Goal: Task Accomplishment & Management: Complete application form

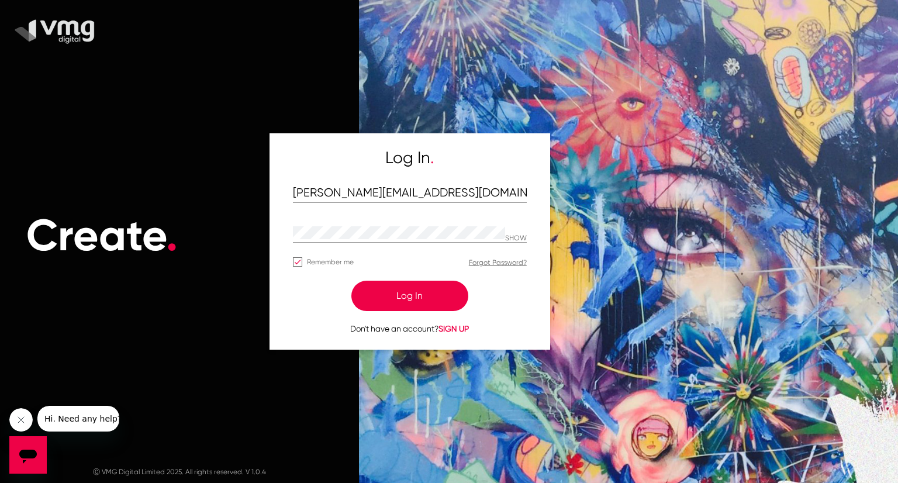
click at [402, 299] on button "Log In" at bounding box center [409, 296] width 117 height 30
click at [409, 295] on button "Log In" at bounding box center [409, 296] width 117 height 30
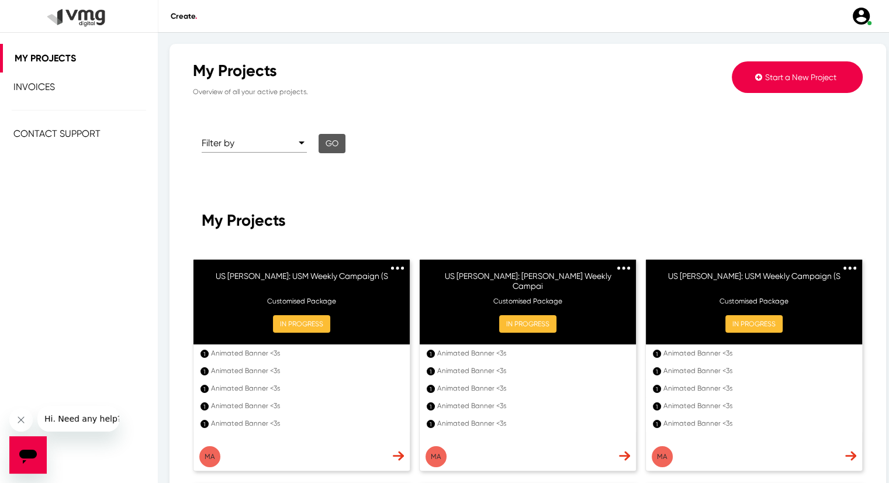
click at [804, 72] on span "Start a New Project" at bounding box center [800, 76] width 71 height 9
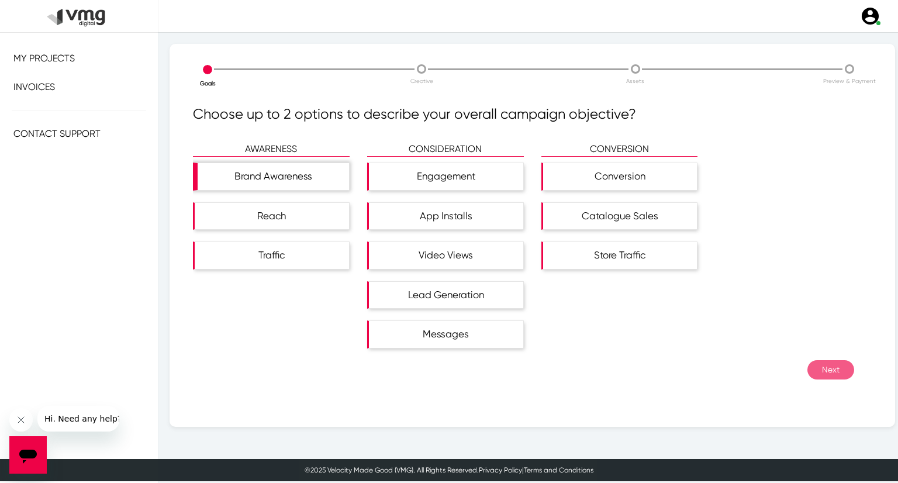
click at [285, 185] on div "Brand Awareness" at bounding box center [273, 176] width 151 height 27
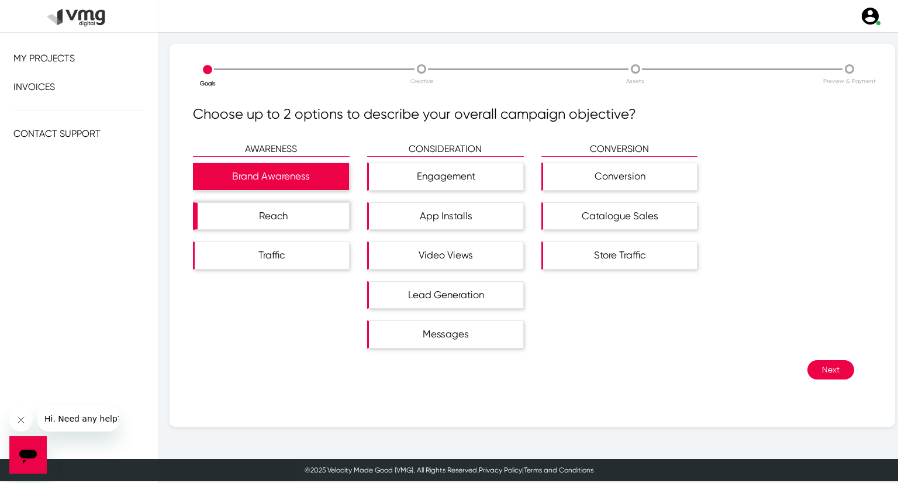
click at [289, 210] on div "Reach" at bounding box center [273, 216] width 151 height 27
click at [816, 361] on button "Next" at bounding box center [830, 369] width 47 height 19
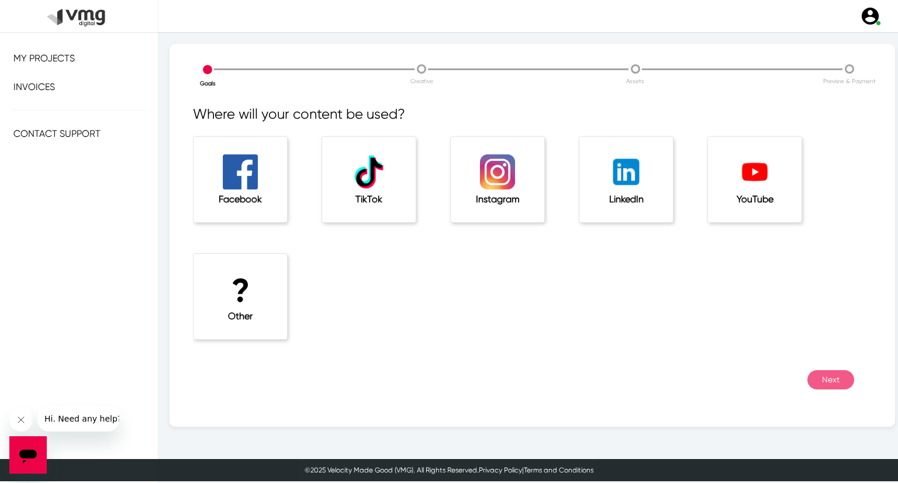
click at [232, 271] on h1 "?" at bounding box center [240, 290] width 47 height 39
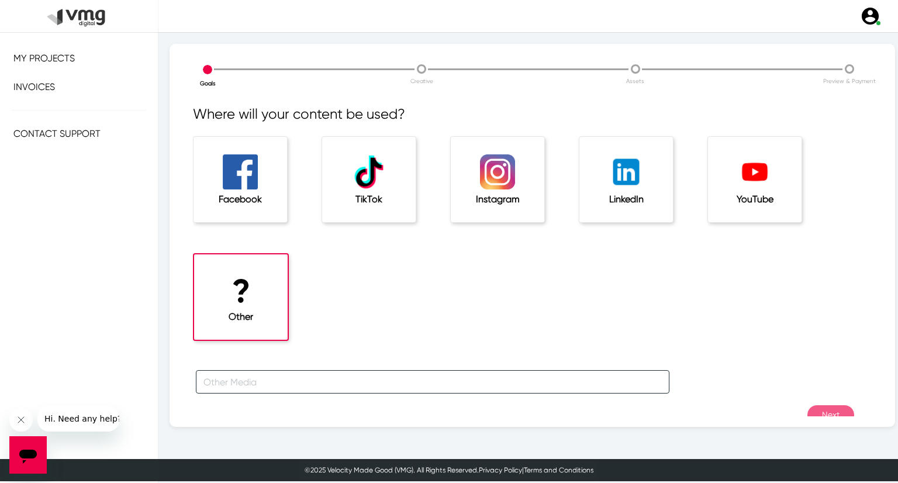
click at [267, 382] on input "text" at bounding box center [433, 381] width 474 height 23
type input "f"
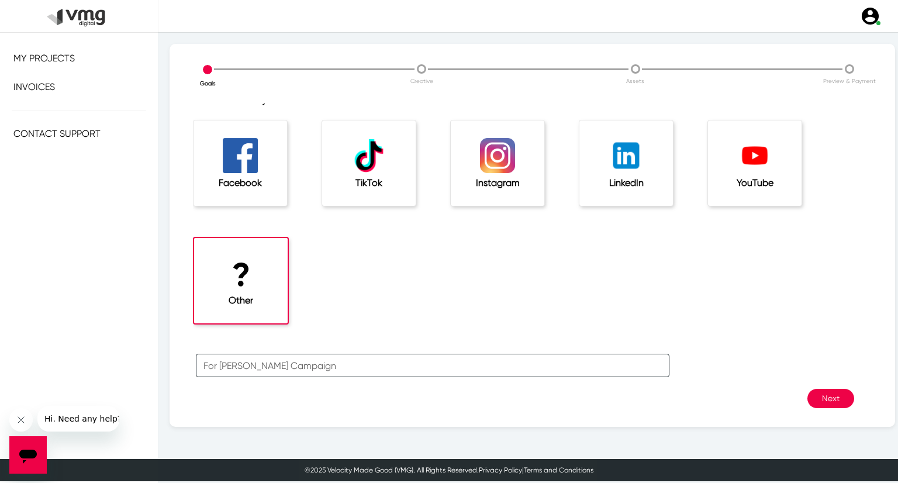
scroll to position [26, 0]
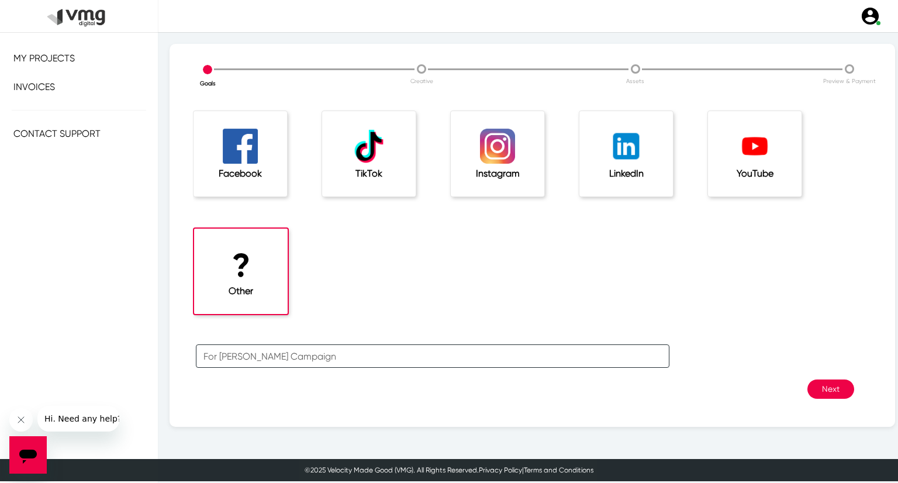
type input "For [PERSON_NAME] Campaign"
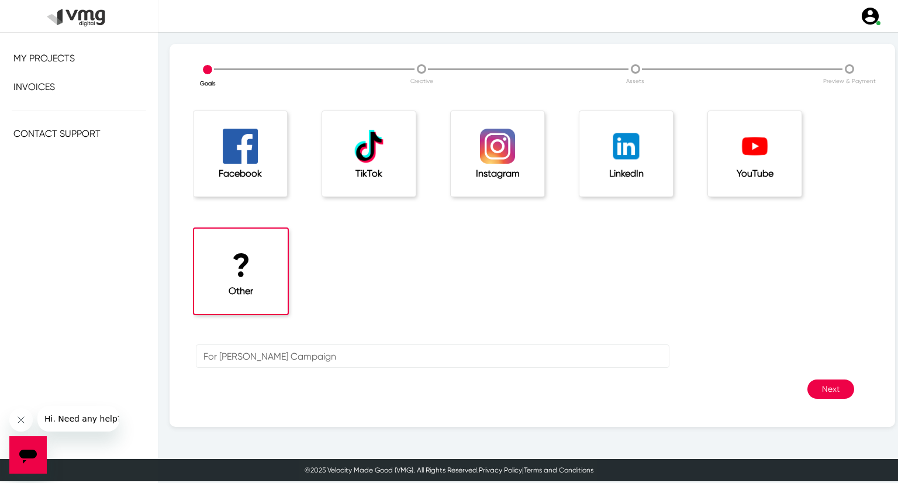
click at [822, 385] on button "Next" at bounding box center [830, 388] width 47 height 19
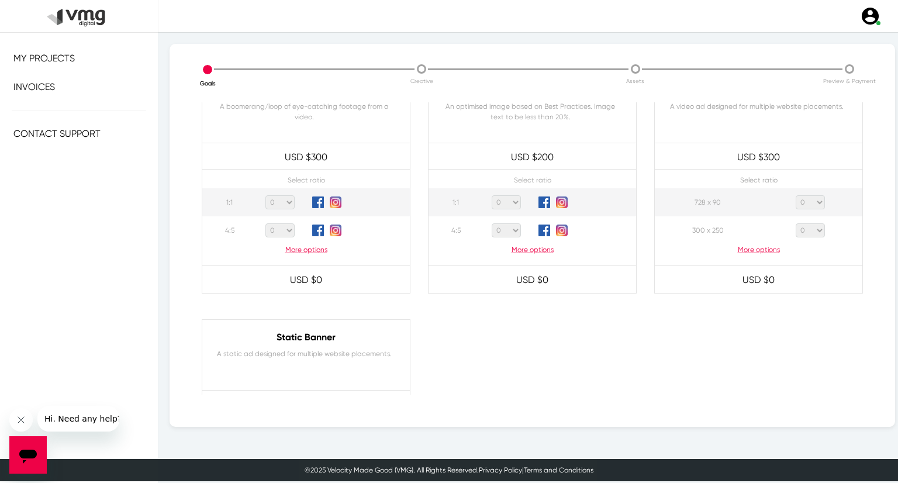
scroll to position [585, 0]
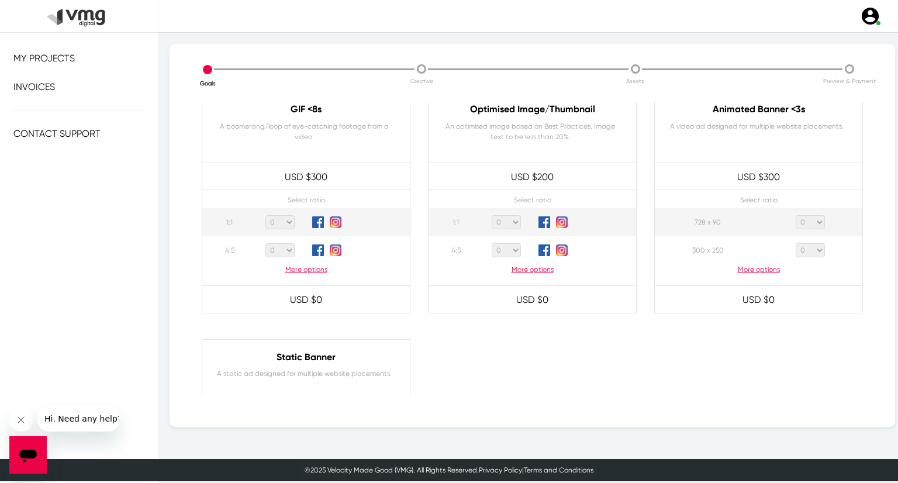
click at [752, 272] on p "More options" at bounding box center [759, 269] width 208 height 11
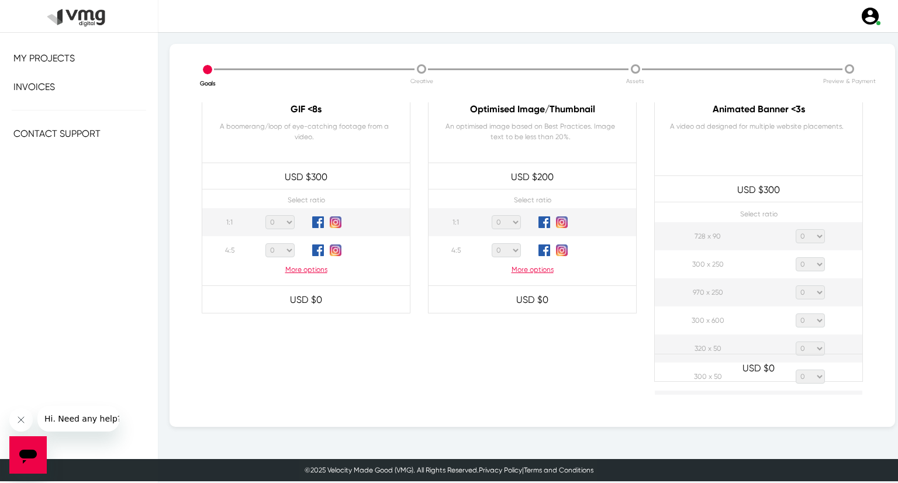
click at [807, 236] on select "0 1 2 3 4 5 6 7 8 9 10 11 12 13 14 15 16 17 18 19 20" at bounding box center [810, 236] width 29 height 14
select select "1"
click at [796, 229] on select "0 1 2 3 4 5 6 7 8 9 10 11 12 13 14 15 16 17 18 19 20" at bounding box center [810, 236] width 29 height 14
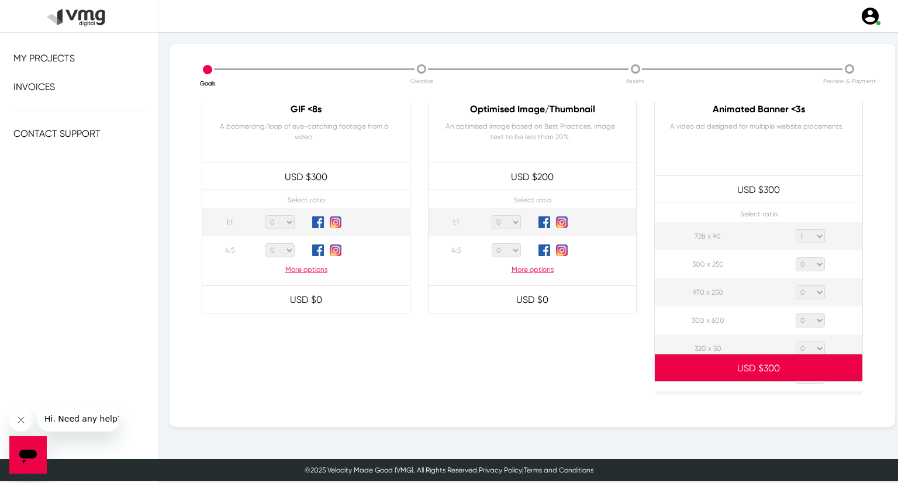
click at [813, 264] on select "0 1 2 3 4 5 6 7 8 9 10 11 12 13 14 15 16 17 18 19 20" at bounding box center [810, 264] width 29 height 14
select select "1"
click at [796, 257] on select "0 1 2 3 4 5 6 7 8 9 10 11 12 13 14 15 16 17 18 19 20" at bounding box center [810, 264] width 29 height 14
drag, startPoint x: 812, startPoint y: 291, endPoint x: 819, endPoint y: 254, distance: 36.9
click at [812, 291] on select "0 1 2 3 4 5 6 7 8 9 10 11 12 13 14 15 16 17 18 19 20" at bounding box center [810, 292] width 29 height 14
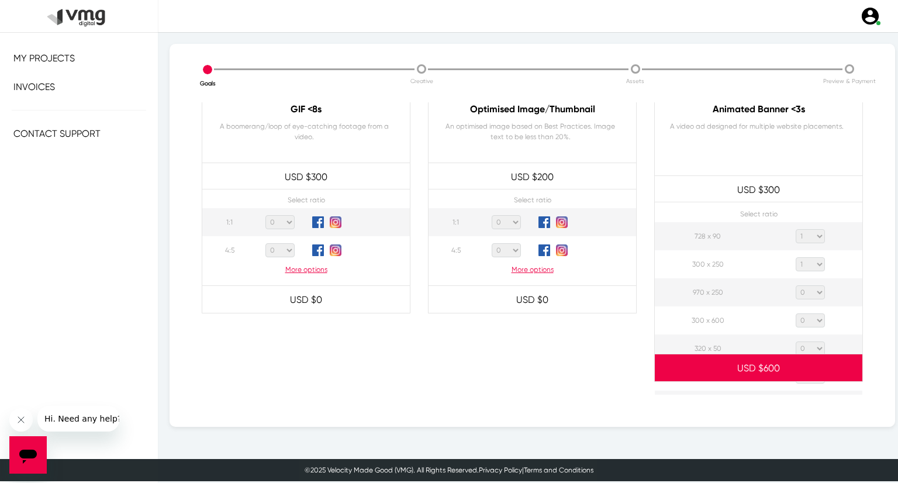
select select "1"
click at [796, 285] on select "0 1 2 3 4 5 6 7 8 9 10 11 12 13 14 15 16 17 18 19 20" at bounding box center [810, 292] width 29 height 14
click at [811, 321] on select "0 1 2 3 4 5 6 7 8 9 10 11 12 13 14 15 16 17 18 19 20" at bounding box center [810, 320] width 29 height 14
click at [796, 313] on select "0 1 2 3 4 5 6 7 8 9 10 11 12 13 14 15 16 17 18 19 20" at bounding box center [810, 320] width 29 height 14
click at [812, 319] on select "0 1 2 3 4 5 6 7 8 9 10 11 12 13 14 15 16 17 18 19 20" at bounding box center [810, 320] width 29 height 14
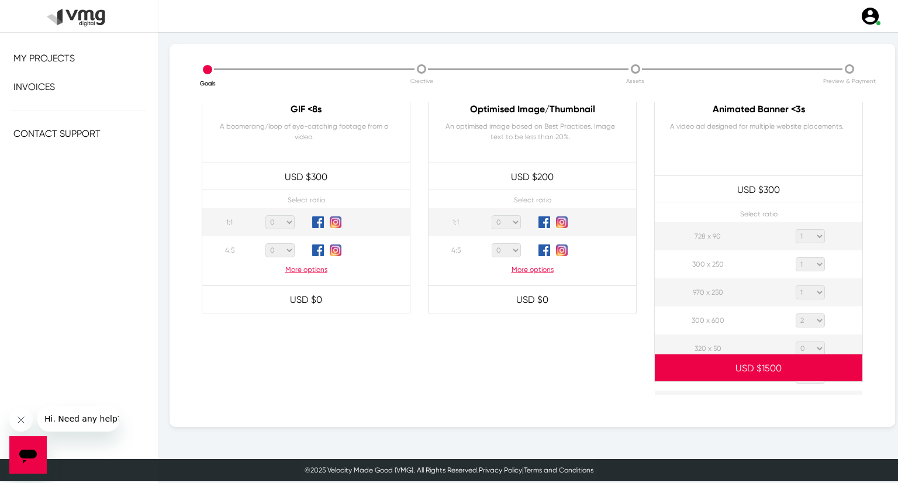
select select "1"
click at [796, 313] on select "0 1 2 3 4 5 6 7 8 9 10 11 12 13 14 15 16 17 18 19 20" at bounding box center [810, 320] width 29 height 14
click at [811, 347] on select "0 1 2 3 4 5 6 7 8 9 10 11 12 13 14 15 16 17 18 19 20" at bounding box center [810, 348] width 29 height 14
select select "1"
click at [796, 341] on select "0 1 2 3 4 5 6 7 8 9 10 11 12 13 14 15 16 17 18 19 20" at bounding box center [810, 348] width 29 height 14
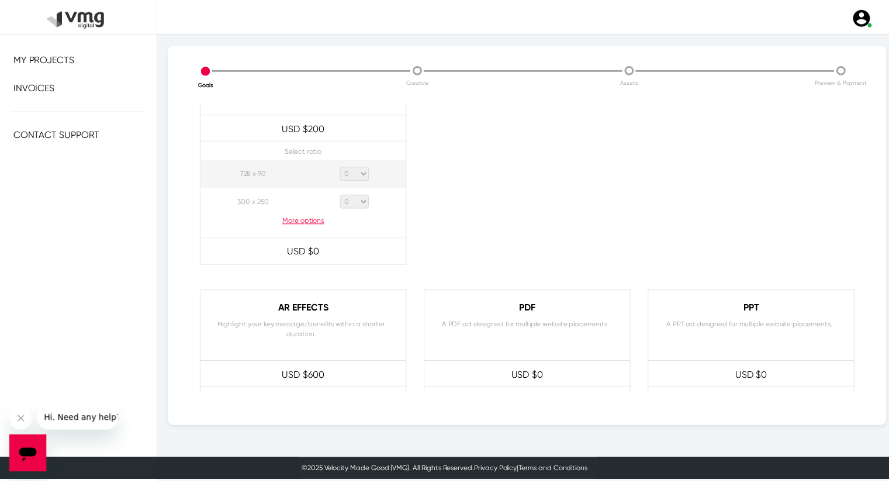
scroll to position [1115, 0]
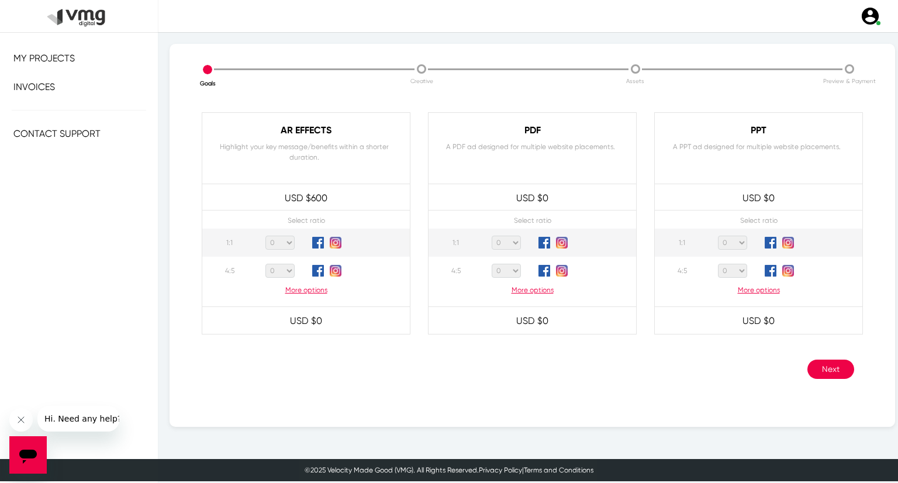
click at [819, 361] on button "Next" at bounding box center [830, 369] width 47 height 19
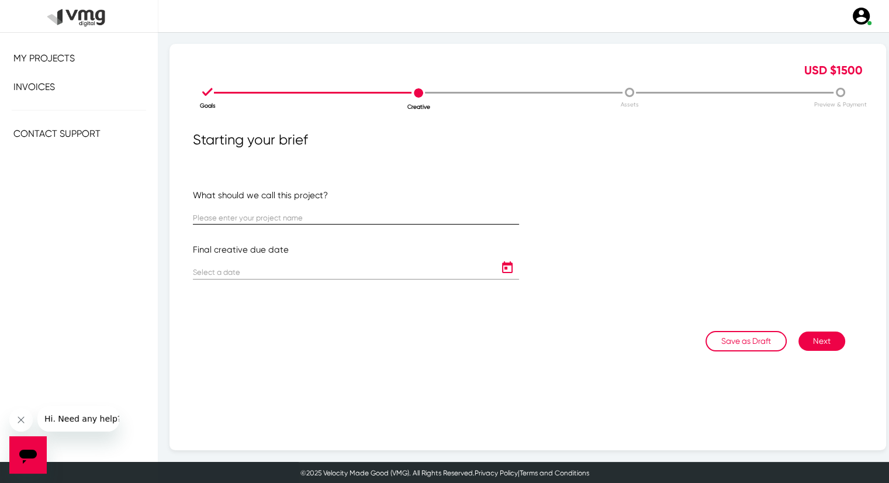
click at [250, 218] on input "text" at bounding box center [356, 218] width 326 height 9
paste input "US [PERSON_NAME]: [PERSON_NAME] Weekly Campaign ([DATE] - [DATE])"
type input "US [PERSON_NAME]: [PERSON_NAME] Weekly Campaign ([DATE] - [DATE])"
click at [505, 267] on icon "Open calendar" at bounding box center [507, 268] width 19 height 14
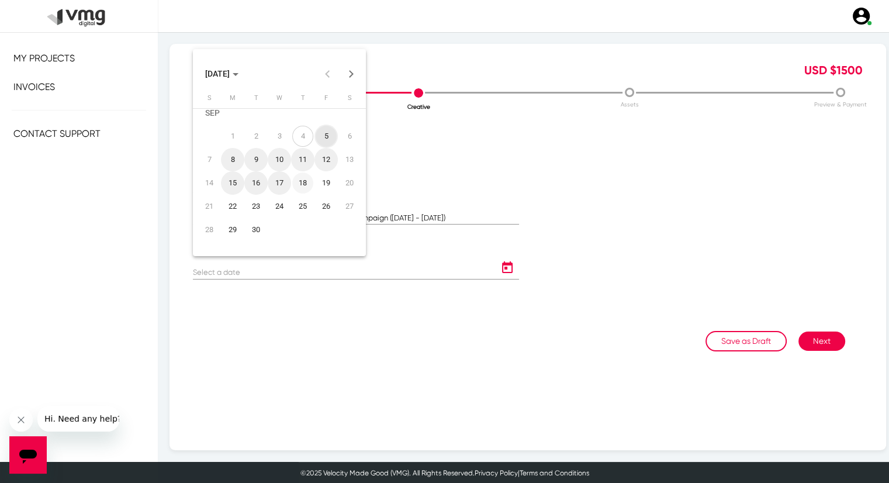
click at [306, 183] on div "18" at bounding box center [302, 182] width 21 height 21
type input "[DATE]"
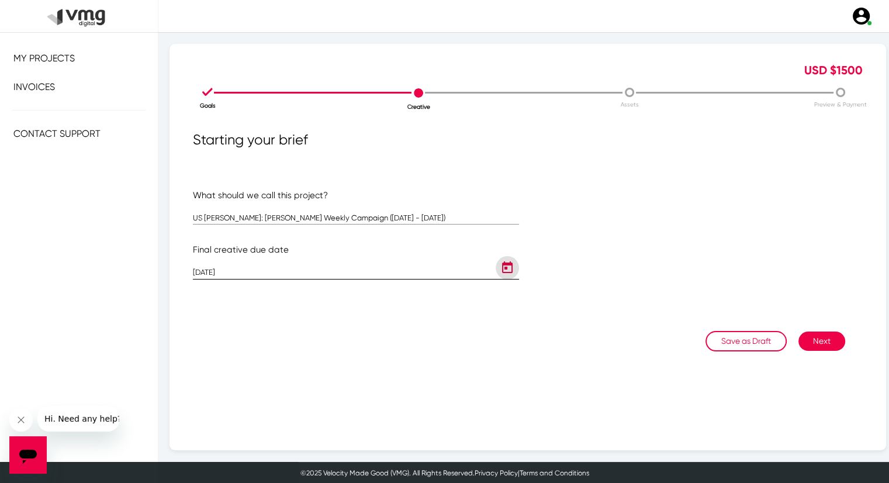
click at [498, 270] on icon "Open calendar" at bounding box center [507, 268] width 19 height 14
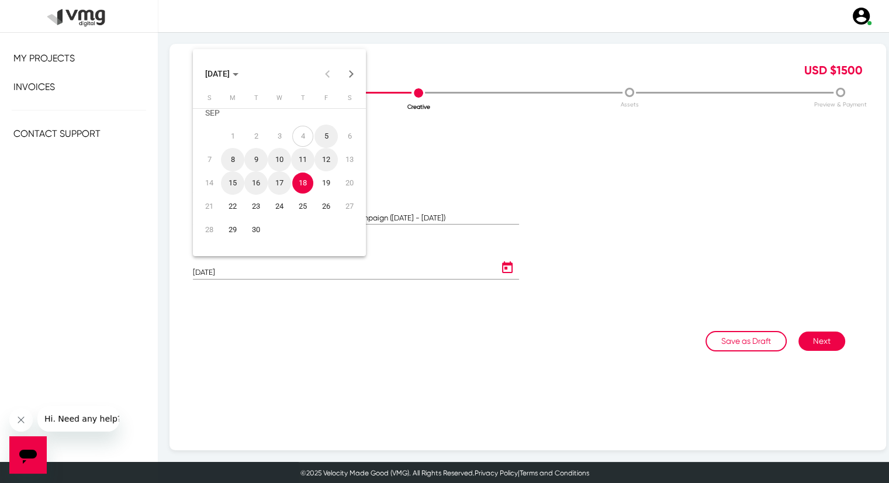
click at [504, 302] on div at bounding box center [444, 241] width 889 height 483
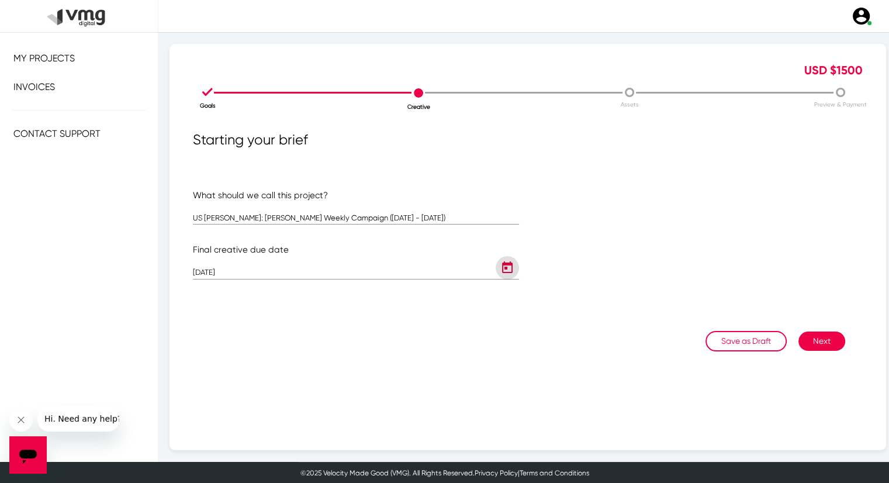
click at [810, 336] on button "Next" at bounding box center [822, 340] width 47 height 19
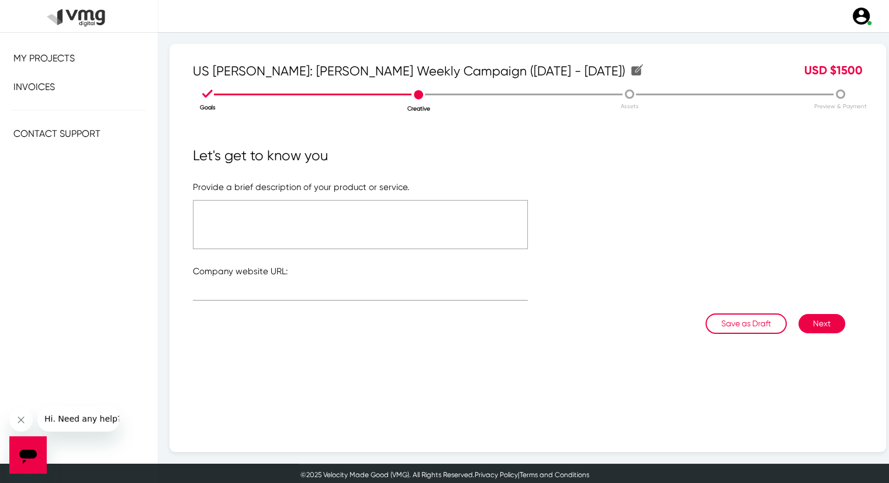
click at [433, 218] on textarea at bounding box center [360, 224] width 335 height 49
type textarea "Please refer to the attached link"
click at [294, 278] on div at bounding box center [360, 289] width 335 height 23
type input "[URL][DOMAIN_NAME]"
click at [288, 218] on textarea "Please refer to the attached link" at bounding box center [360, 224] width 335 height 49
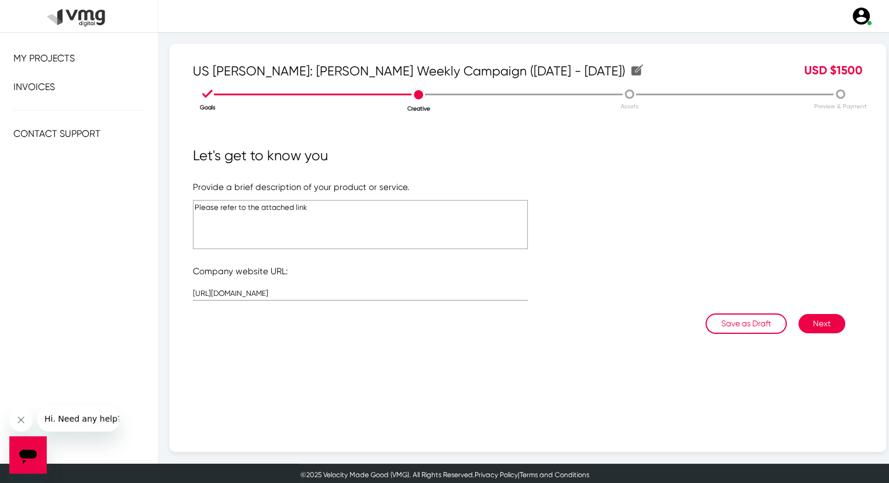
click at [288, 218] on textarea "Please refer to the attached link" at bounding box center [360, 224] width 335 height 49
click at [814, 323] on button "Next" at bounding box center [822, 323] width 47 height 19
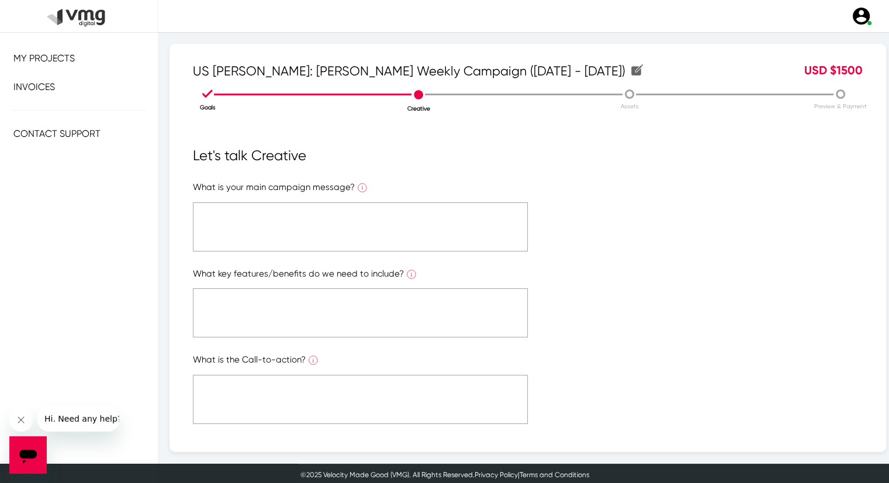
click at [259, 225] on textarea at bounding box center [360, 226] width 335 height 49
paste textarea "Please refer to the attached link"
type textarea "Please refer to the attached link"
click at [271, 305] on textarea at bounding box center [360, 312] width 335 height 49
paste textarea "Please refer to the attached link"
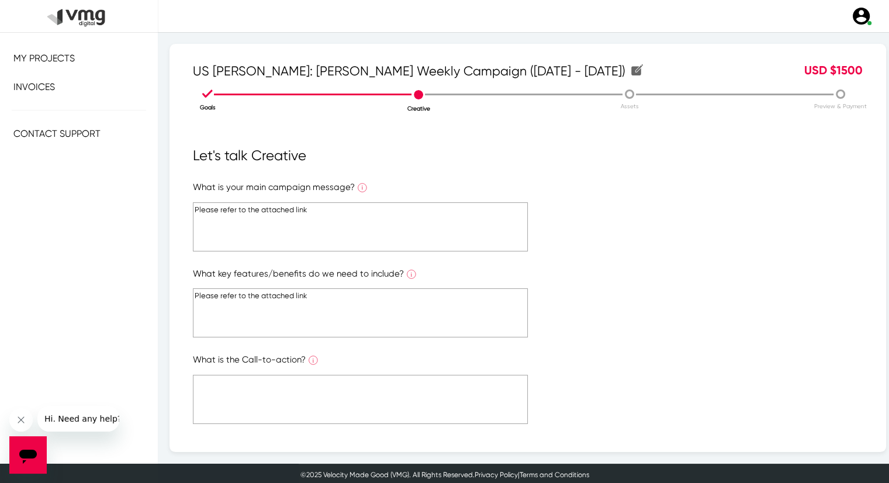
scroll to position [117, 0]
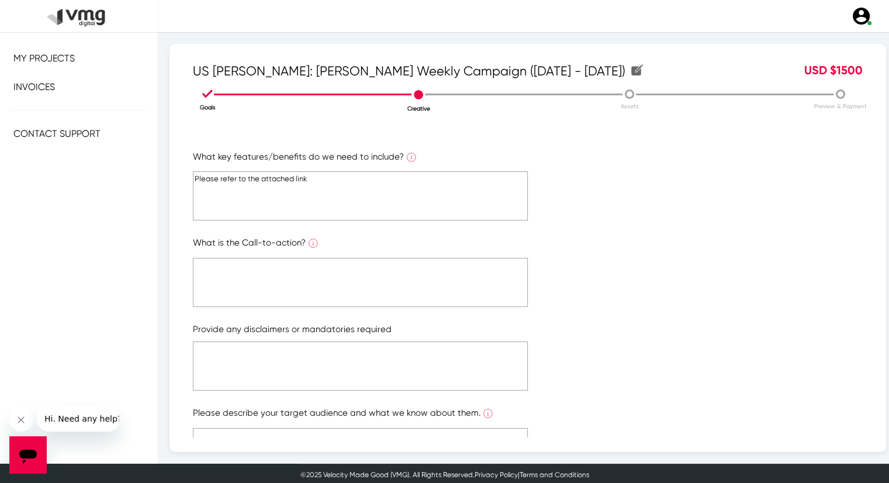
type textarea "Please refer to the attached link"
click at [268, 282] on textarea at bounding box center [360, 282] width 335 height 49
paste textarea "Please refer to the attached link"
type textarea "Please refer to the attached link"
click at [278, 337] on form "What is your main campaign message? What is the ONE main message you want to co…" at bounding box center [528, 272] width 670 height 417
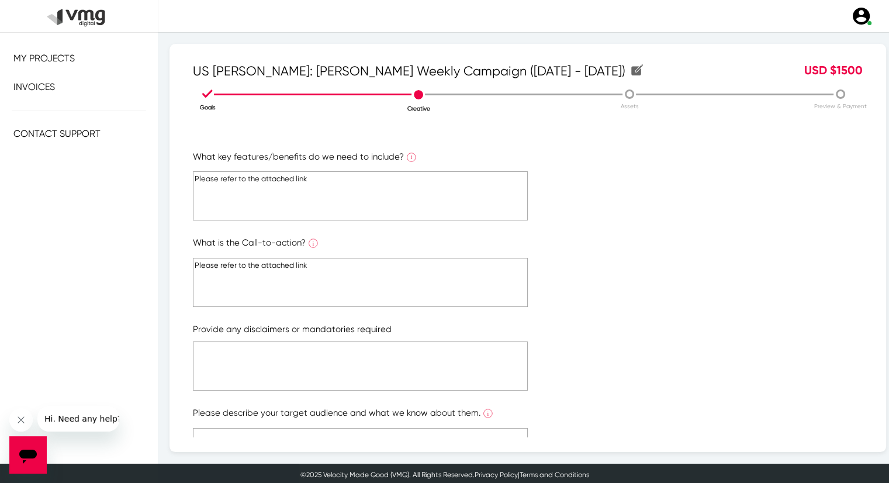
click at [281, 343] on textarea at bounding box center [360, 365] width 335 height 49
paste textarea "Please refer to the attached link"
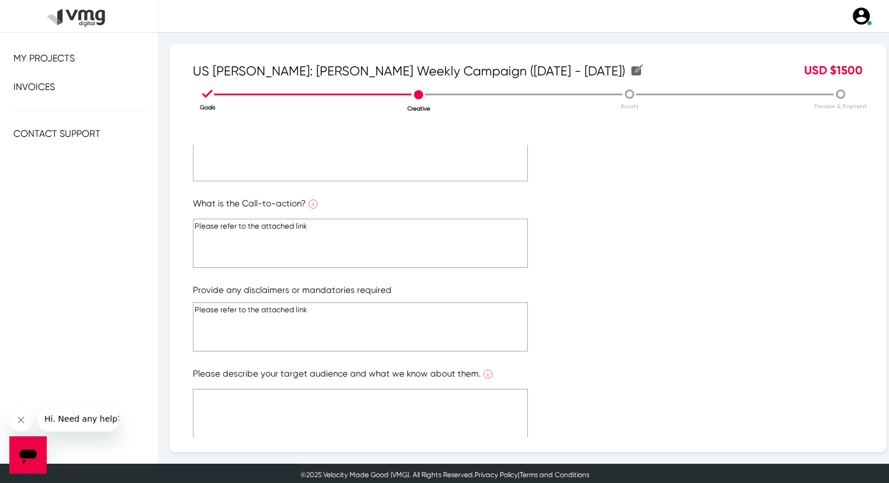
scroll to position [197, 0]
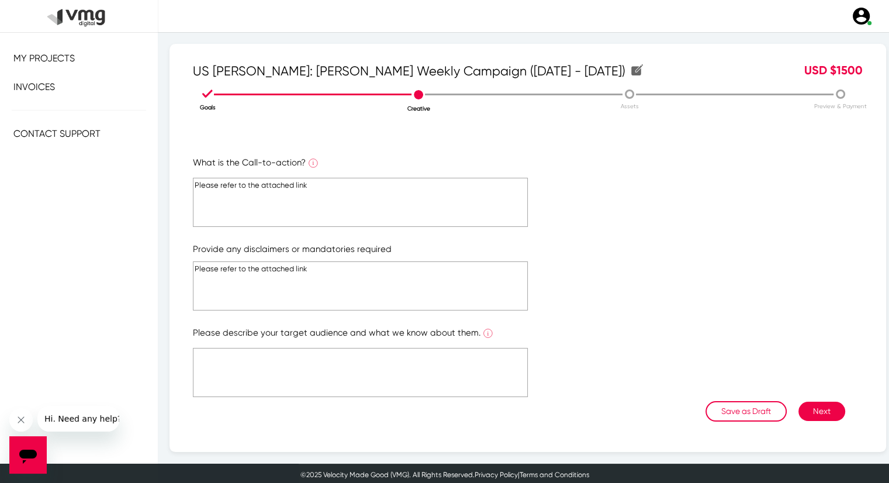
type textarea "Please refer to the attached link"
click at [285, 356] on textarea at bounding box center [360, 372] width 335 height 49
type textarea "v"
paste textarea "Please refer to the attached link"
type textarea "Please refer to the attached link"
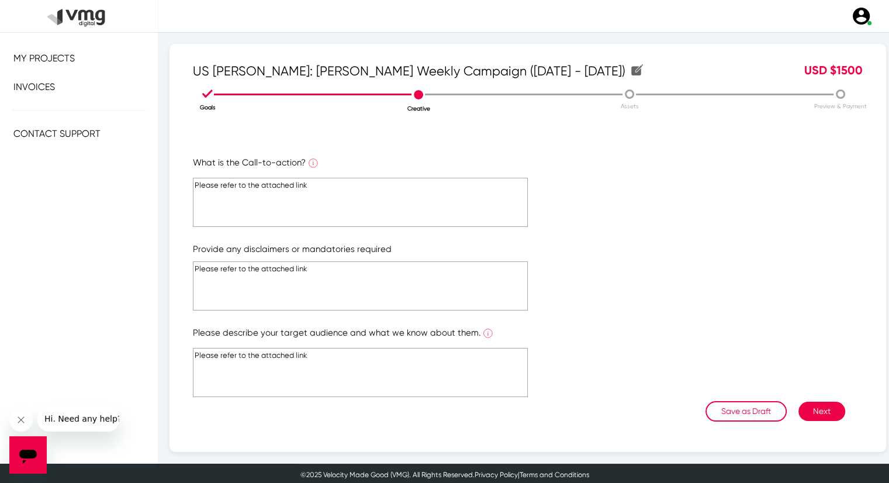
click at [816, 406] on button "Next" at bounding box center [822, 411] width 47 height 19
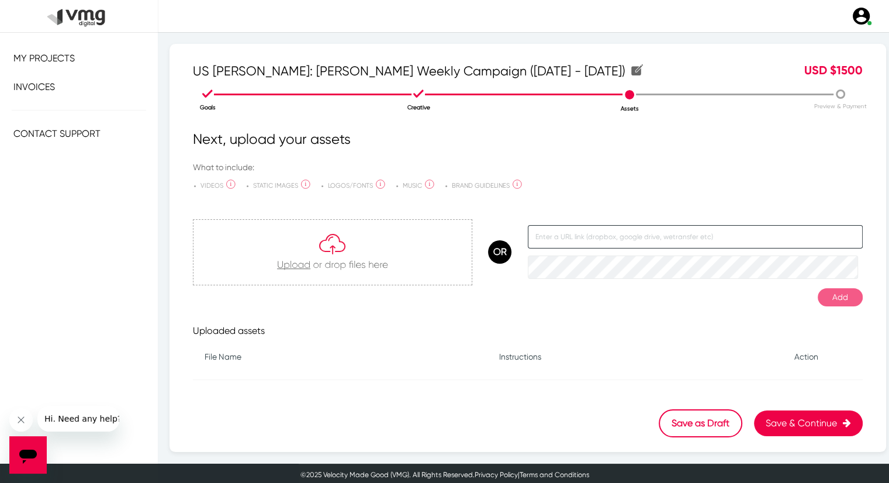
click at [561, 225] on input "text" at bounding box center [695, 236] width 335 height 23
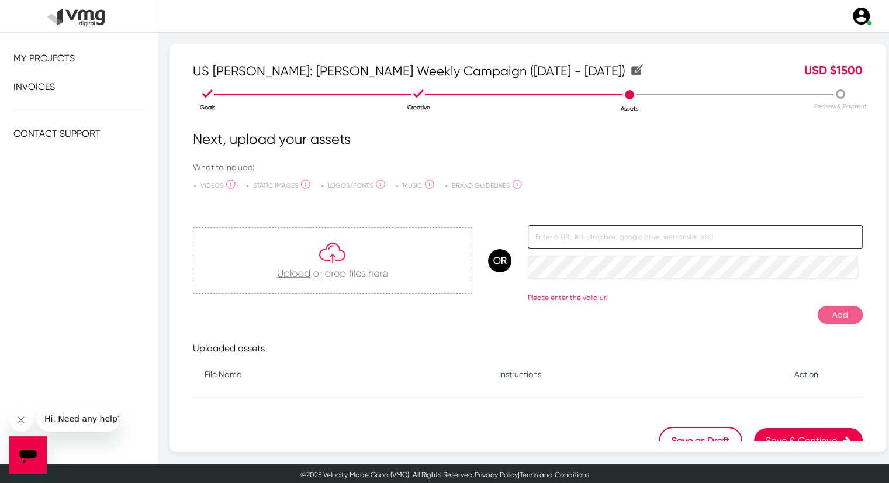
paste input "[URL][DOMAIN_NAME]"
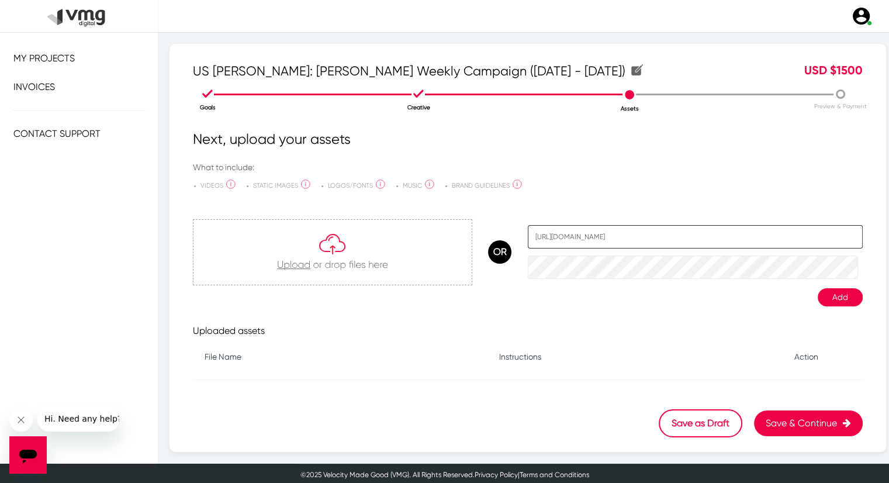
type input "[URL][DOMAIN_NAME]"
click at [836, 298] on button "Add" at bounding box center [840, 297] width 45 height 18
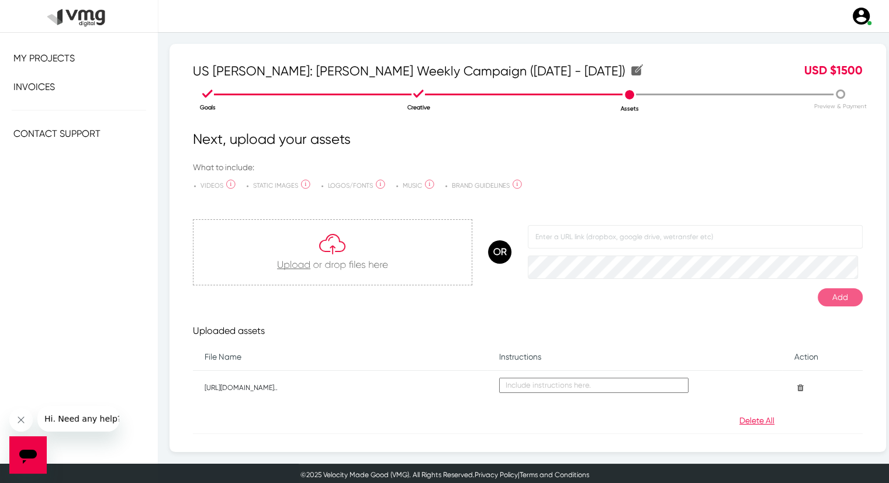
scroll to position [49, 0]
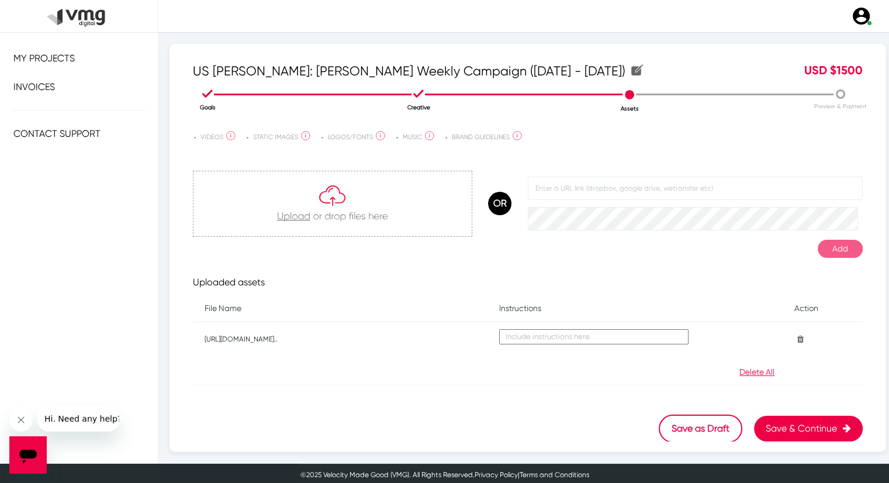
click at [793, 428] on button "Save & Continue" at bounding box center [808, 429] width 109 height 26
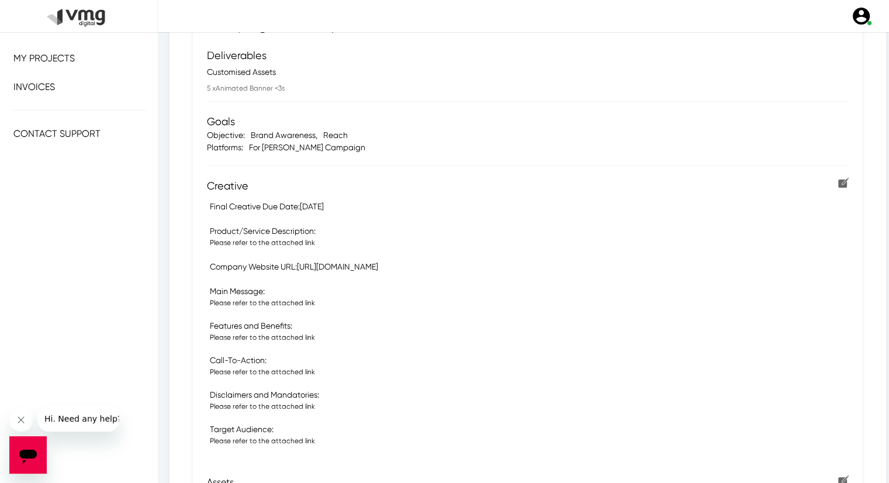
scroll to position [344, 0]
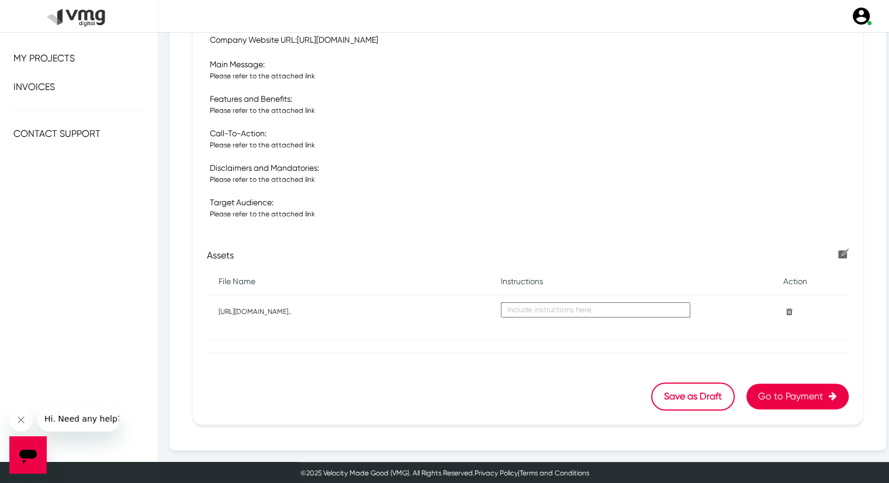
click at [772, 396] on button "Go to Payment" at bounding box center [798, 397] width 102 height 26
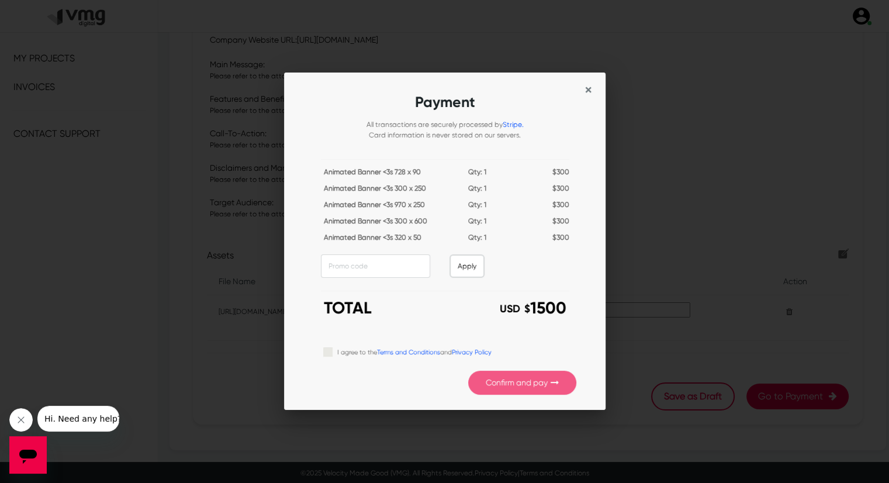
scroll to position [0, 0]
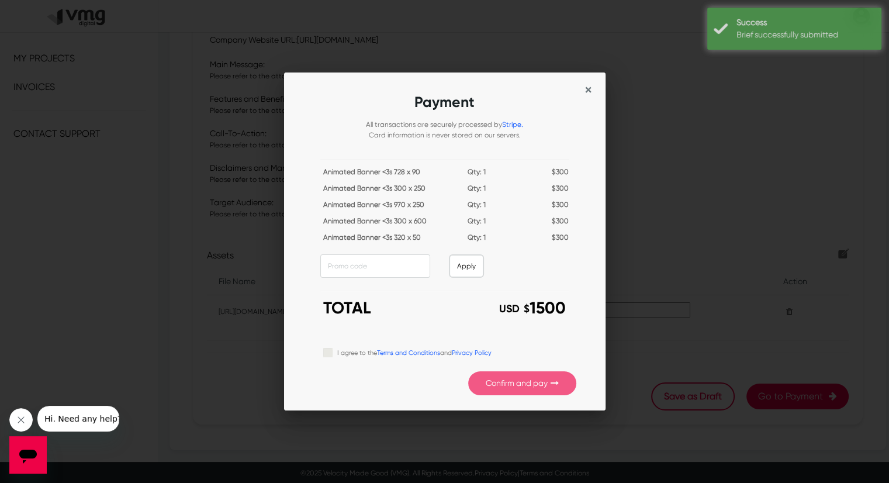
click at [337, 353] on label "I agree to the Terms and Conditions and Privacy Policy" at bounding box center [414, 352] width 154 height 13
click at [328, 353] on input "I agree to the Terms and Conditions and Privacy Policy" at bounding box center [327, 352] width 9 height 12
checkbox input "true"
click at [495, 382] on button "Confirm and pay" at bounding box center [522, 383] width 108 height 24
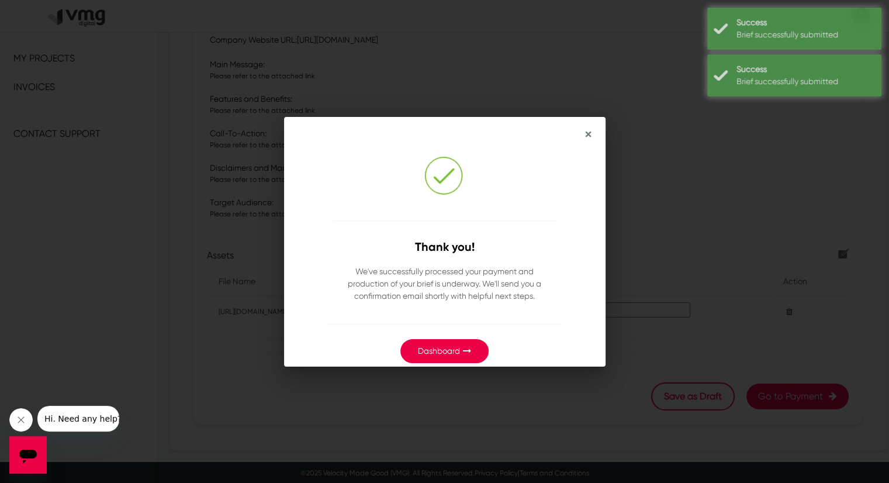
click at [451, 347] on link "Dashboard" at bounding box center [439, 350] width 42 height 9
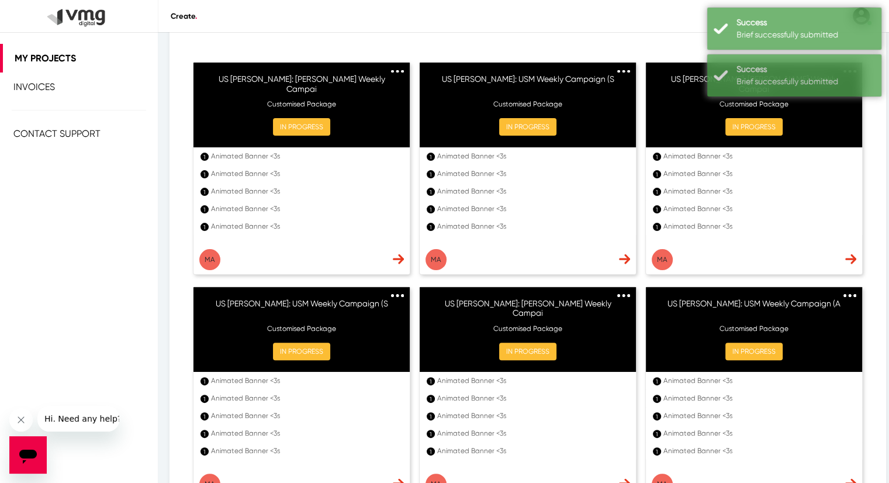
scroll to position [175, 0]
